Goal: Check status: Check status

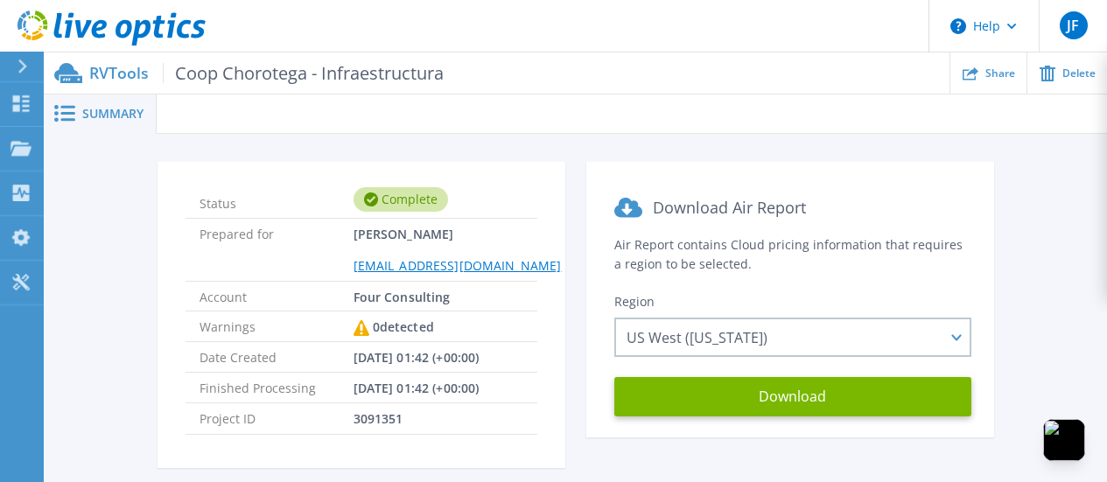
scroll to position [88, 0]
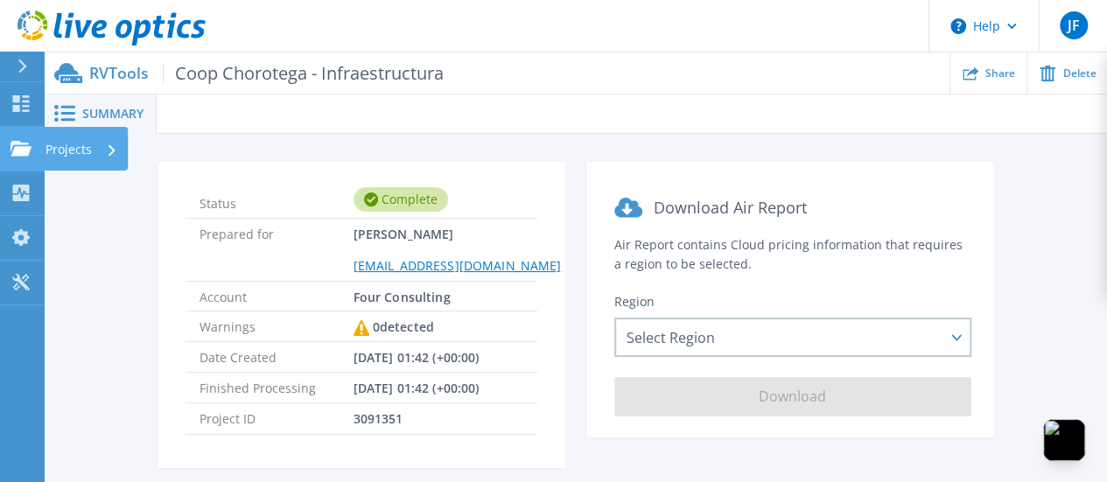
click at [19, 160] on link "Projects Projects" at bounding box center [22, 149] width 44 height 45
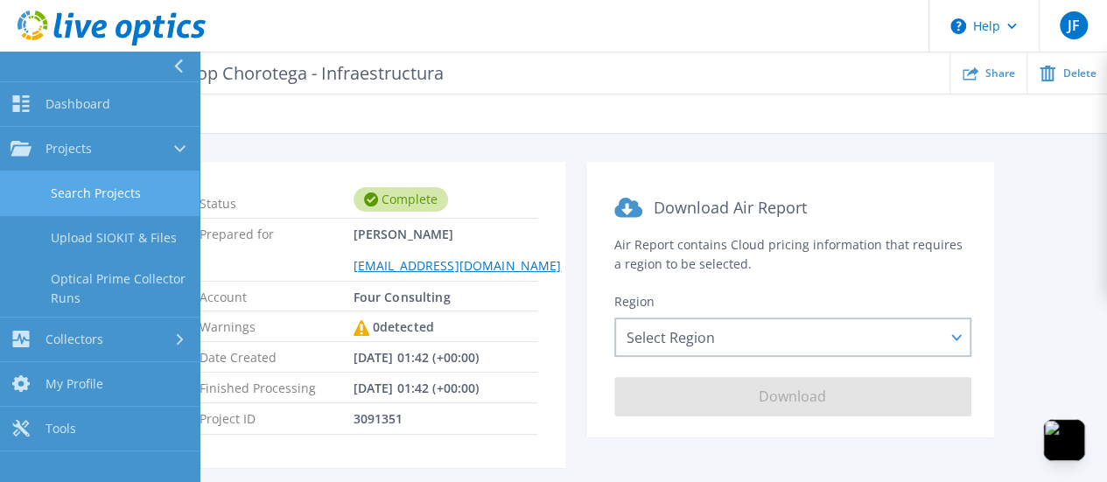
click at [85, 193] on link "Search Projects" at bounding box center [100, 194] width 200 height 45
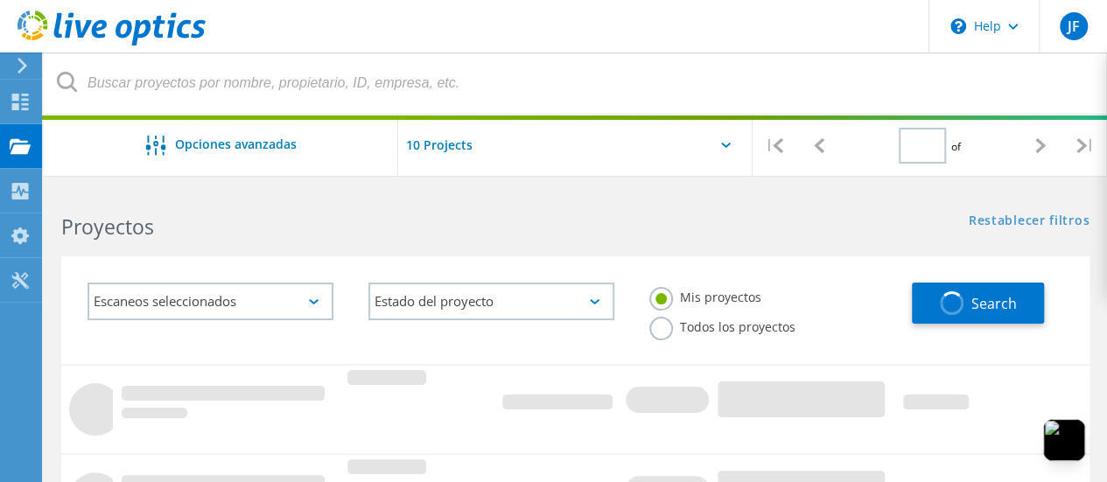
type input "1"
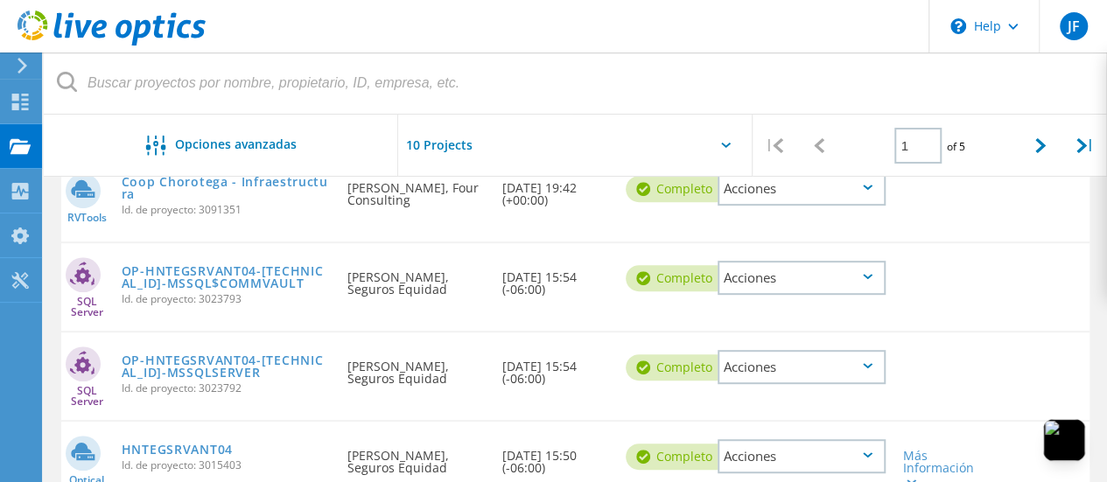
scroll to position [175, 0]
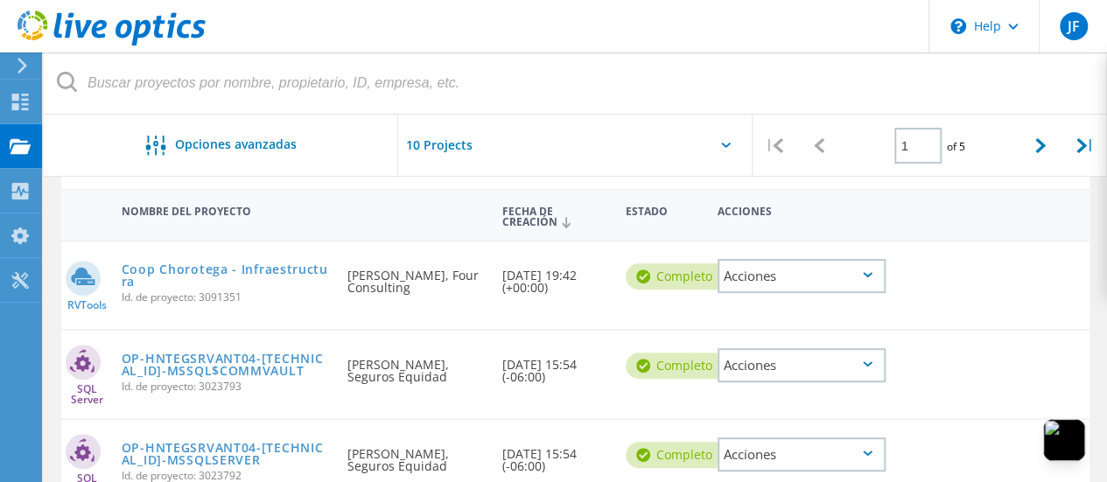
click at [863, 277] on icon at bounding box center [868, 274] width 10 height 5
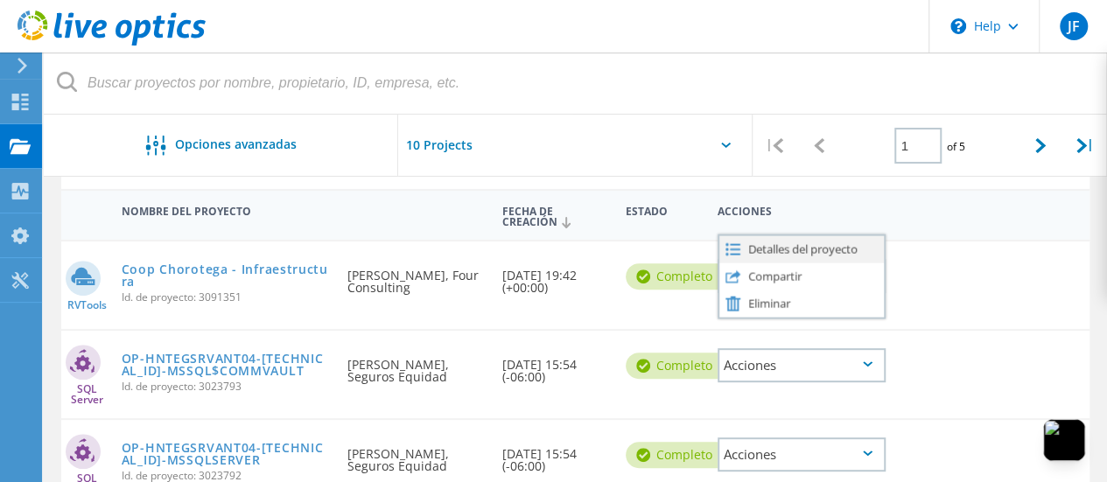
click at [833, 253] on div "Detalles del proyecto" at bounding box center [801, 248] width 165 height 27
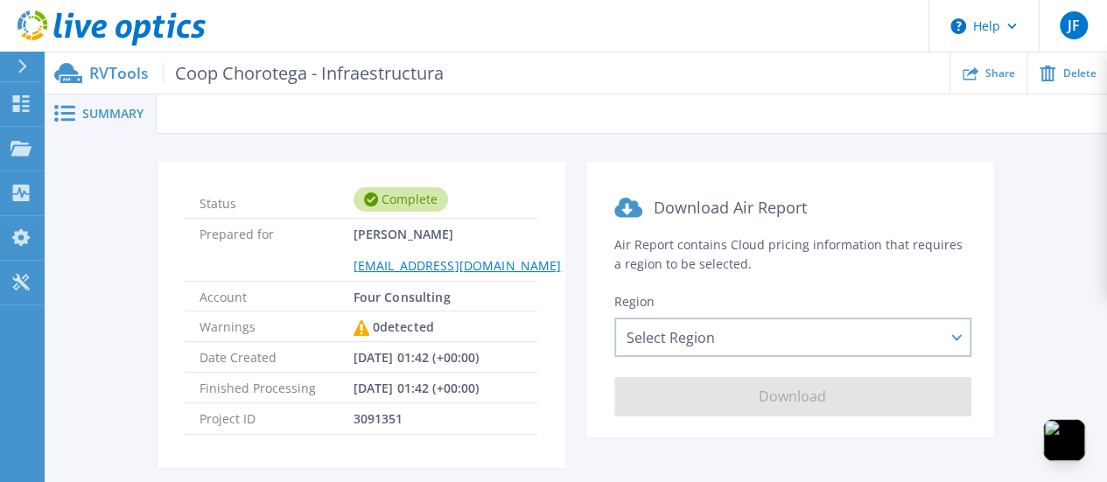
click at [60, 118] on icon at bounding box center [64, 113] width 21 height 17
click at [93, 113] on span "Summary" at bounding box center [112, 114] width 61 height 12
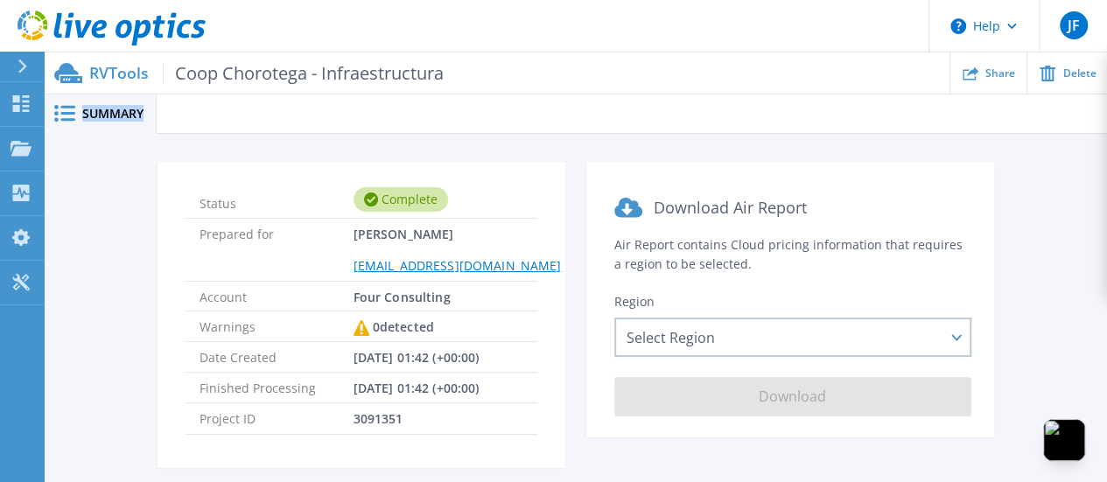
click at [93, 113] on span "Summary" at bounding box center [112, 114] width 61 height 12
click at [91, 112] on span "Summary" at bounding box center [112, 114] width 61 height 12
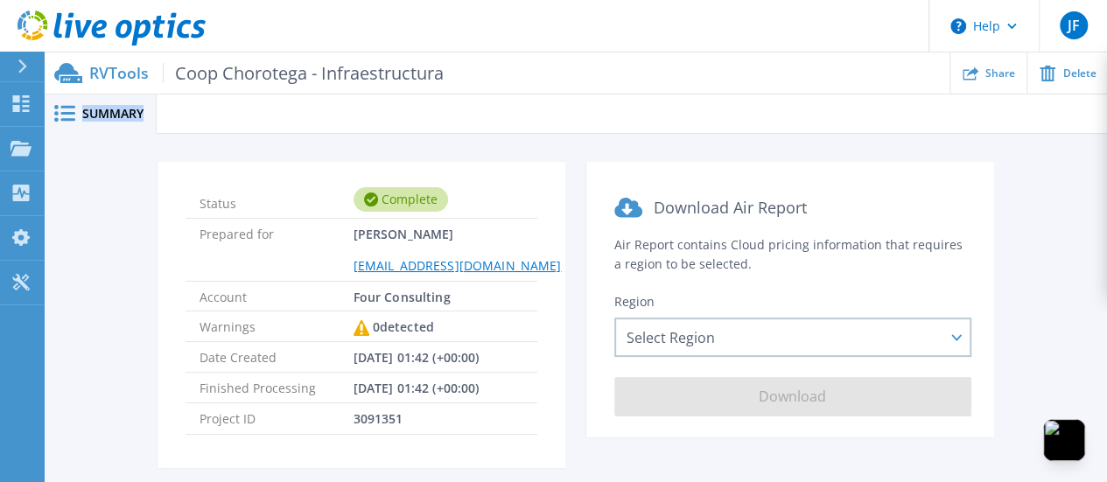
click at [91, 112] on span "Summary" at bounding box center [112, 114] width 61 height 12
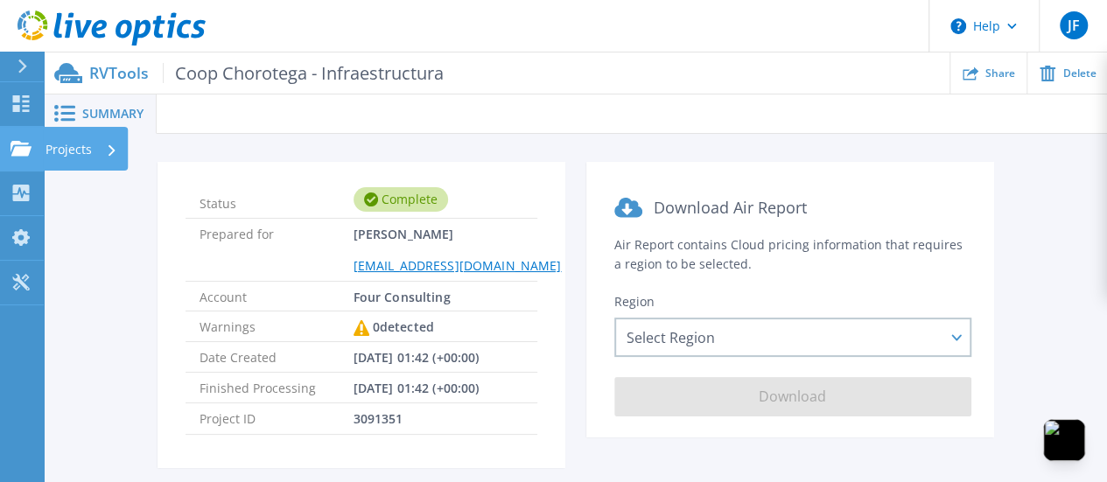
click at [17, 137] on link "Projects Projects" at bounding box center [22, 149] width 44 height 45
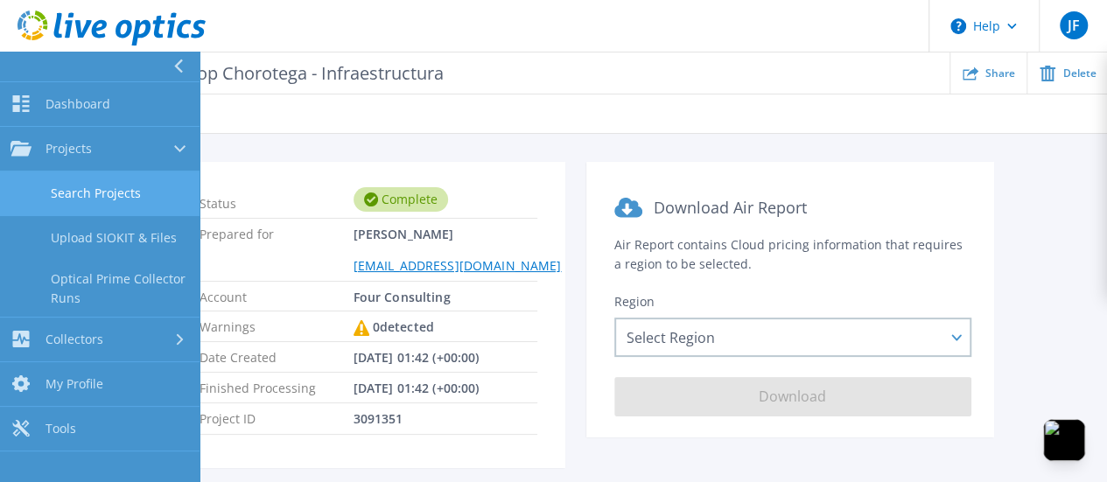
click at [65, 187] on link "Search Projects" at bounding box center [100, 194] width 200 height 45
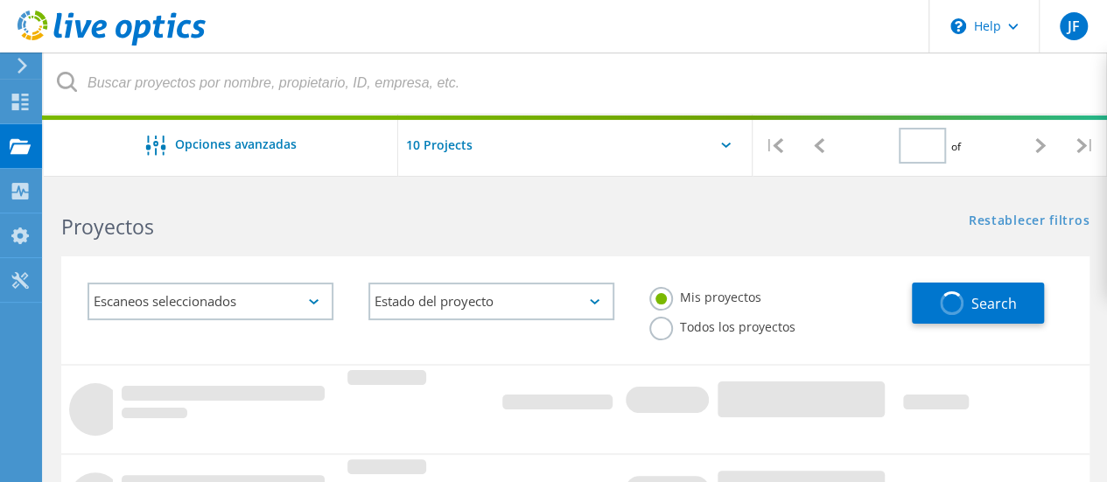
type input "1"
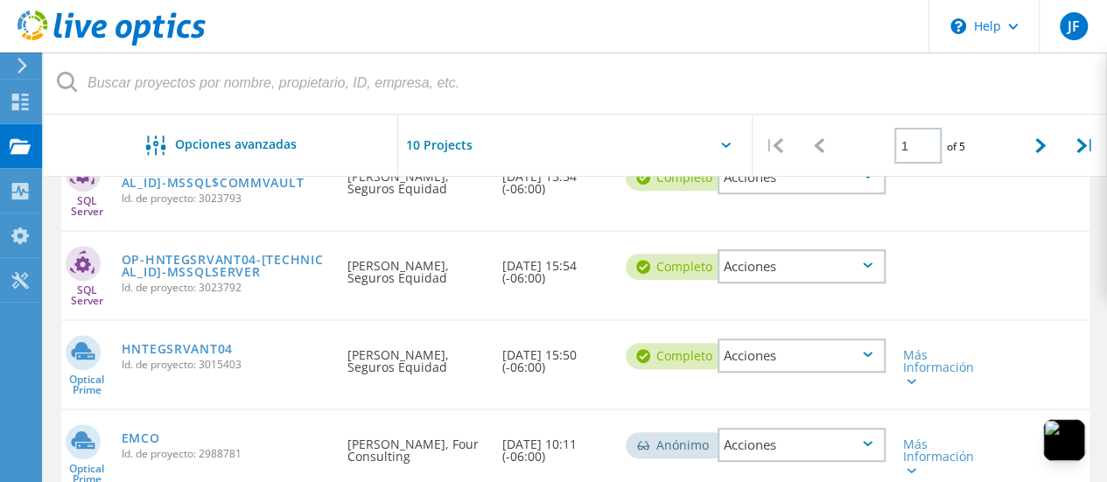
scroll to position [364, 0]
click at [161, 347] on link "HNTEGSRVANT04" at bounding box center [177, 348] width 111 height 12
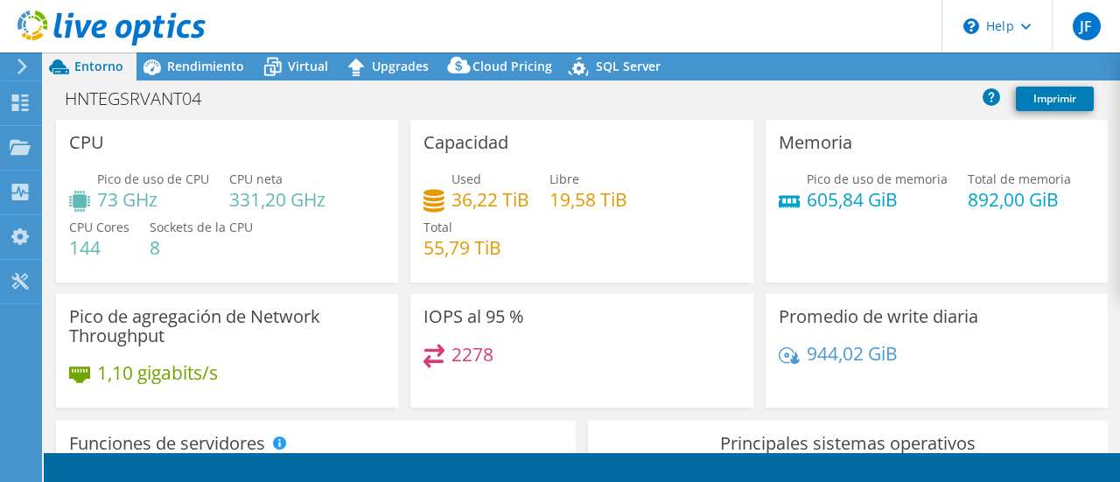
select select "USD"
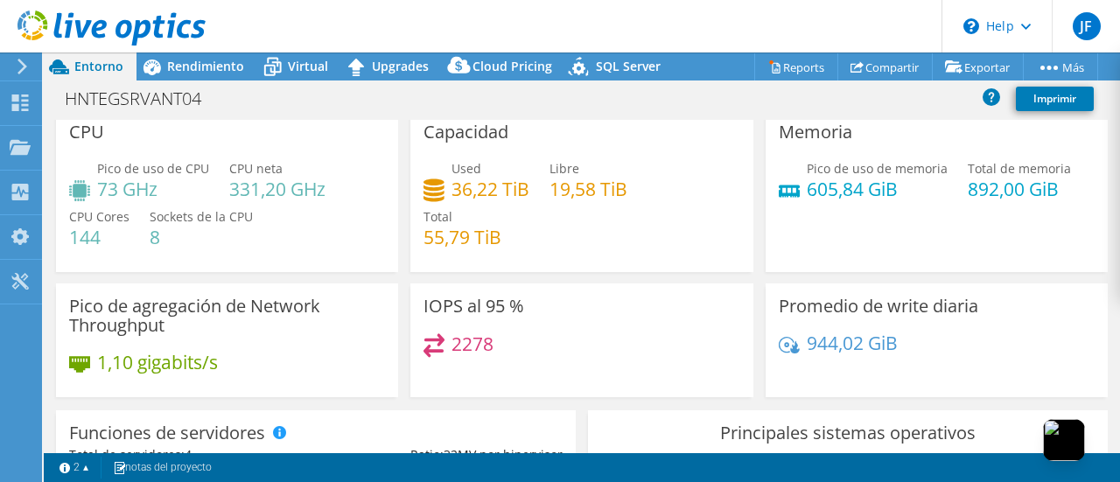
scroll to position [44, 0]
